Goal: Information Seeking & Learning: Learn about a topic

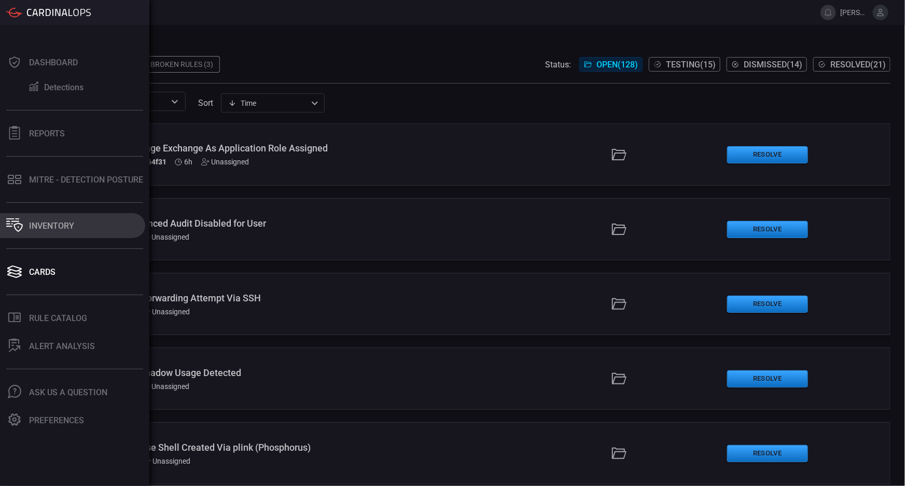
click at [52, 219] on button "Inventory" at bounding box center [72, 225] width 145 height 25
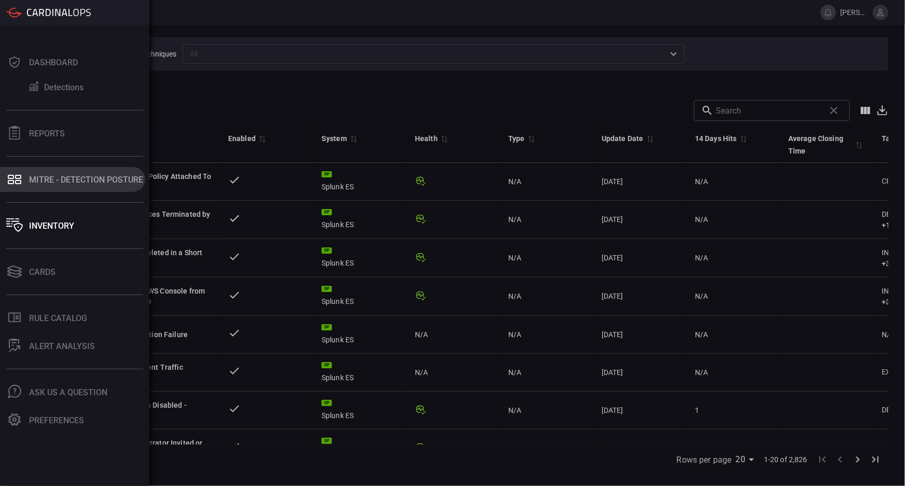
click at [48, 176] on div "MITRE - Detection Posture" at bounding box center [86, 180] width 114 height 10
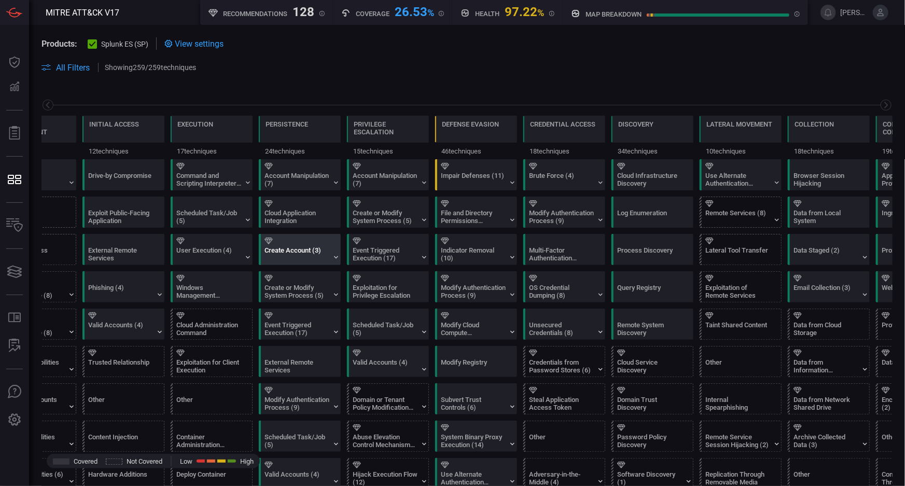
click at [333, 246] on div "Create Account (3)" at bounding box center [302, 250] width 82 height 30
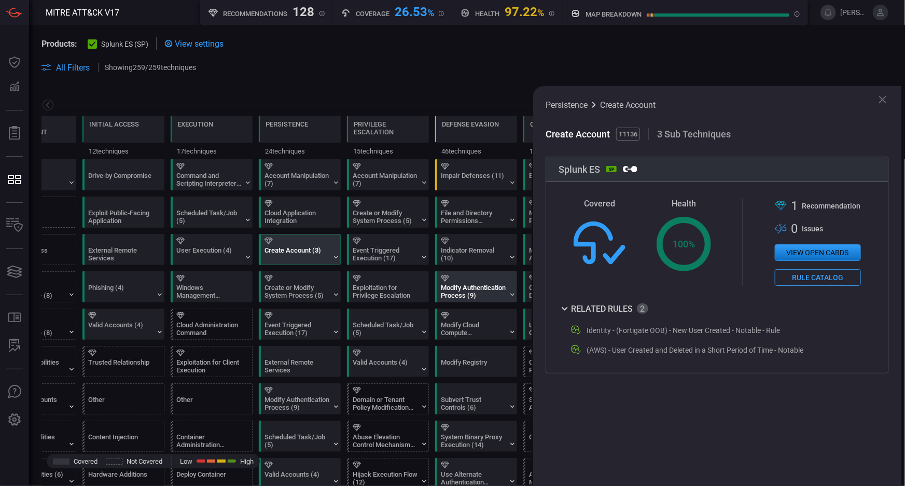
click at [495, 294] on div "Modify Authentication Process (9)" at bounding box center [473, 292] width 65 height 16
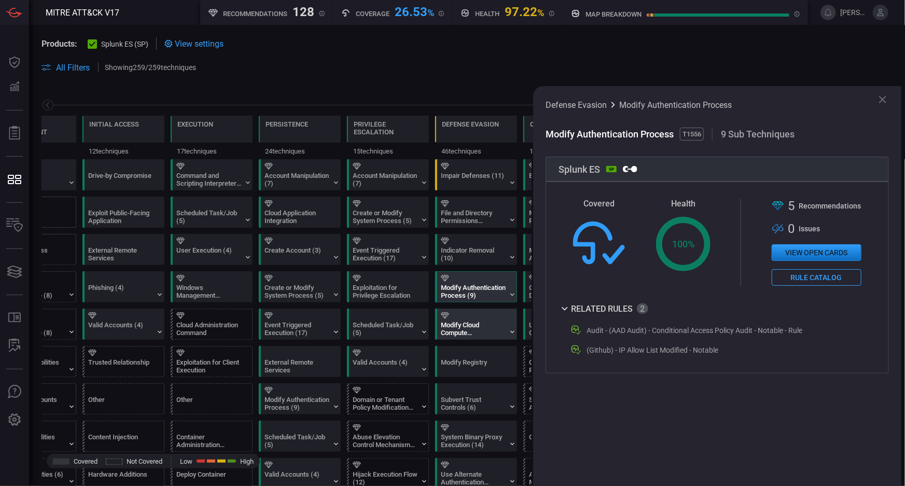
click at [494, 330] on div "Modify Cloud Compute Infrastructure (5)" at bounding box center [473, 329] width 65 height 16
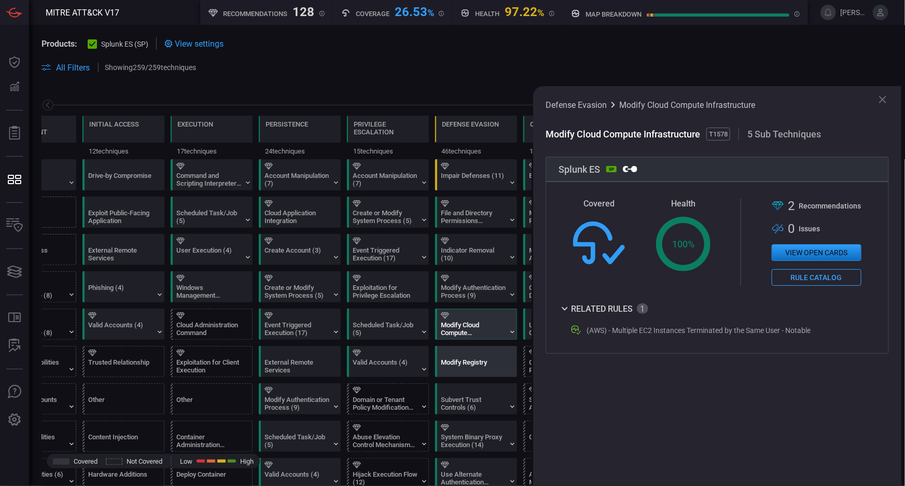
click at [501, 355] on div at bounding box center [478, 353] width 75 height 7
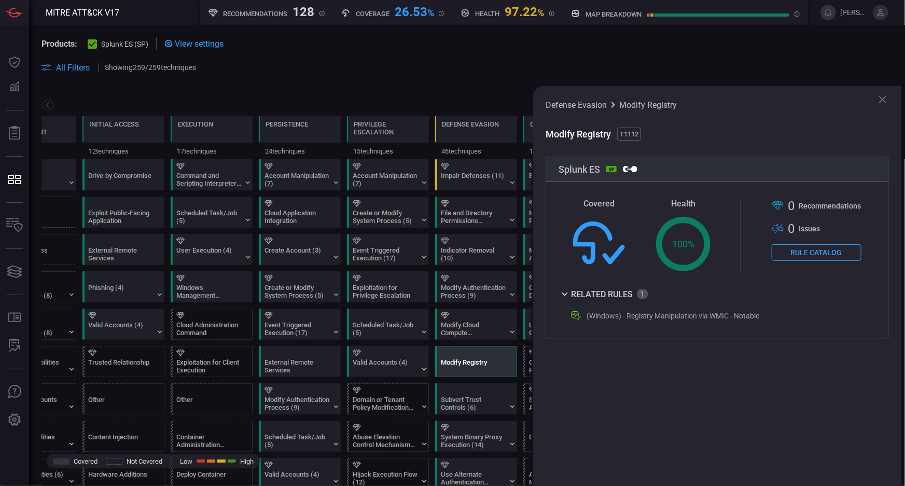
click at [602, 314] on div "(Windows) - Registry Manipulation via WMIC - Notable" at bounding box center [673, 316] width 173 height 8
copy div "(Windows) - Registry Manipulation via WMIC - Notable"
click at [600, 322] on div "(Windows) - Registry Manipulation via WMIC - Notable" at bounding box center [715, 316] width 290 height 12
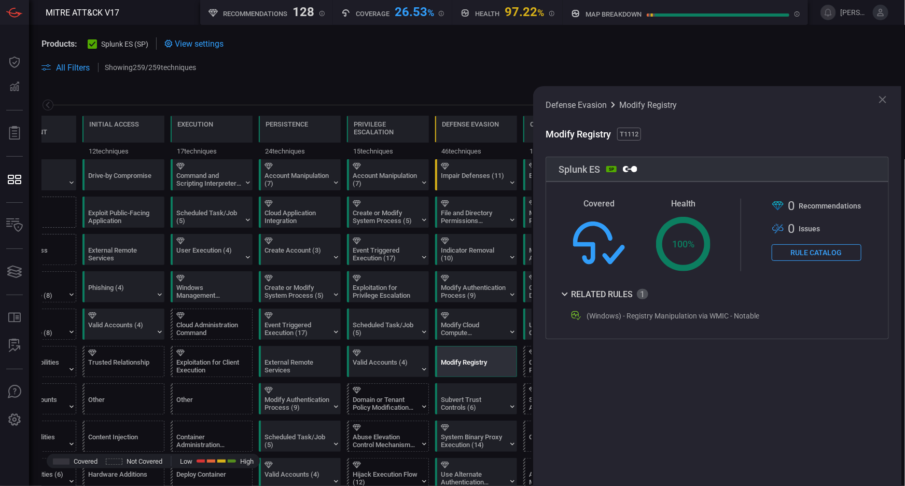
click at [642, 356] on div "Defense Evasion Modify Registry Modify Registry T1112 Splunk ES SP Covered Heal…" at bounding box center [717, 286] width 368 height 400
click at [490, 331] on div "Modify Cloud Compute Infrastructure (5)" at bounding box center [473, 329] width 65 height 16
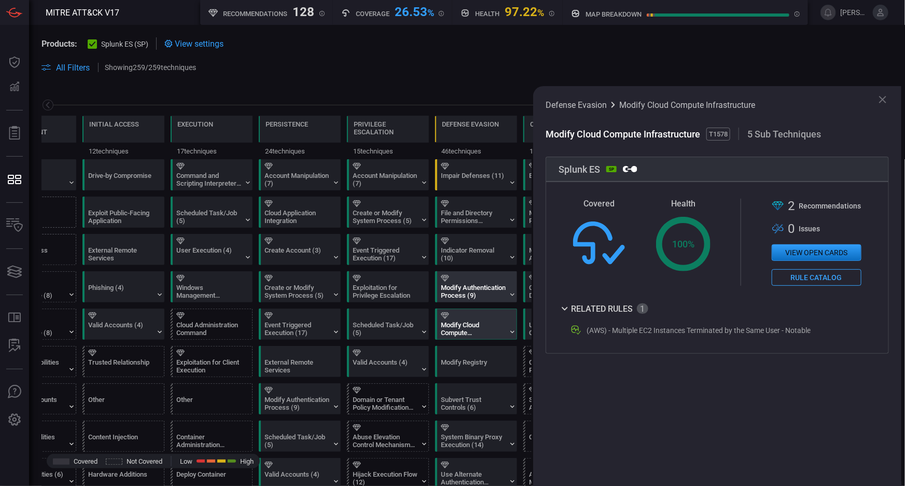
click at [495, 290] on div "Modify Authentication Process (9)" at bounding box center [473, 292] width 65 height 16
click at [664, 352] on div "(Github) - IP Allow List Modified - Notable" at bounding box center [653, 350] width 132 height 8
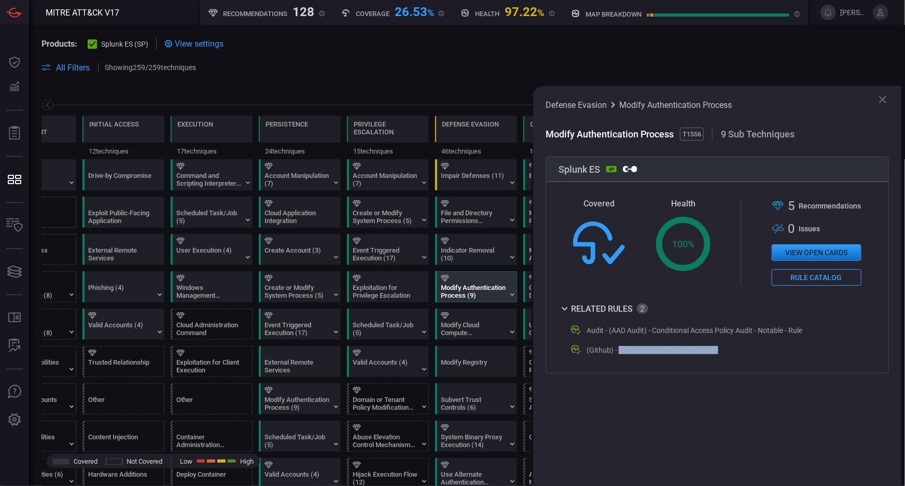
drag, startPoint x: 701, startPoint y: 352, endPoint x: 622, endPoint y: 351, distance: 78.9
click at [622, 351] on div "(Github) - IP Allow List Modified - Notable" at bounding box center [653, 350] width 132 height 8
copy div "IP Allow List Modified - Notable"
click at [64, 8] on span "MITRE ATT&CK V17" at bounding box center [83, 13] width 74 height 10
click at [664, 98] on icon at bounding box center [883, 99] width 12 height 12
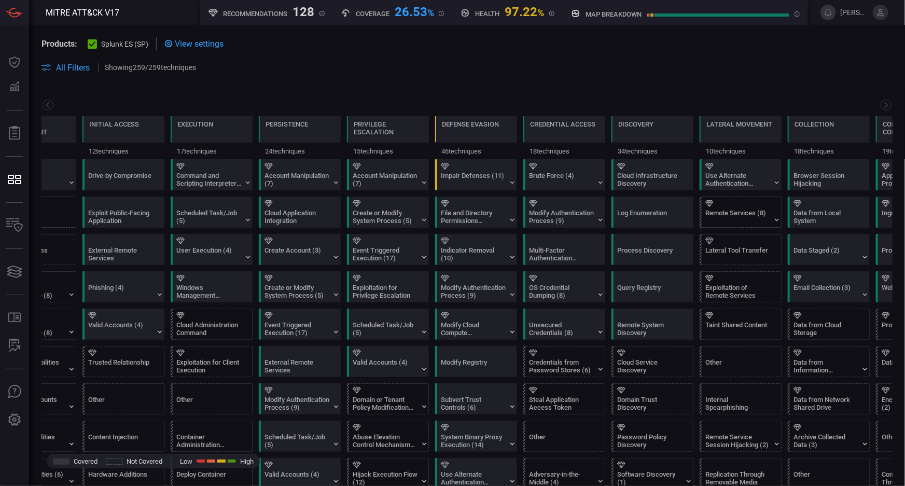
drag, startPoint x: 248, startPoint y: 0, endPoint x: 298, endPoint y: 65, distance: 81.8
click at [298, 65] on span at bounding box center [548, 67] width 689 height 12
